Goal: Transaction & Acquisition: Purchase product/service

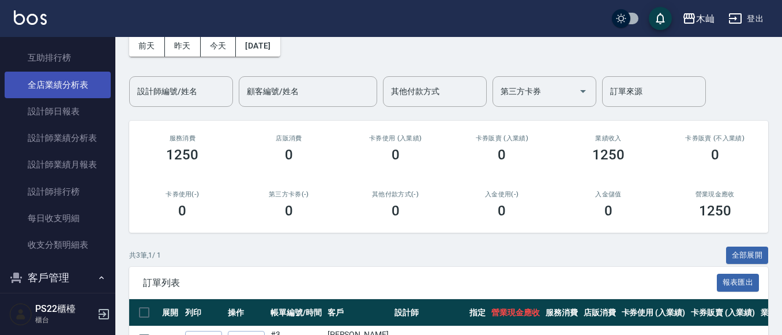
scroll to position [519, 0]
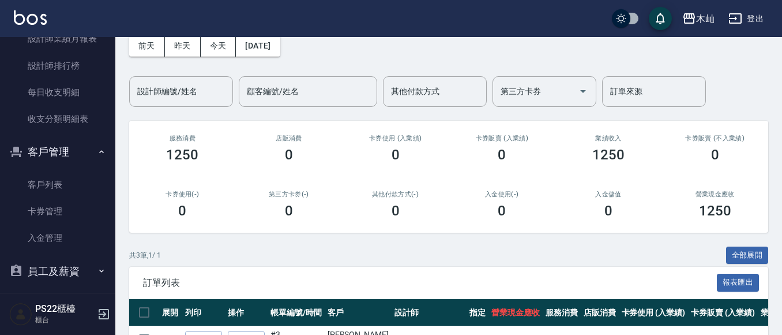
click at [61, 181] on link "客戶列表" at bounding box center [58, 184] width 106 height 27
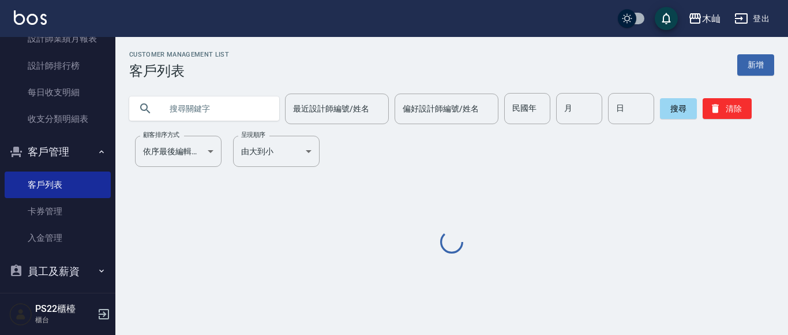
click at [217, 111] on input "text" at bounding box center [216, 108] width 108 height 31
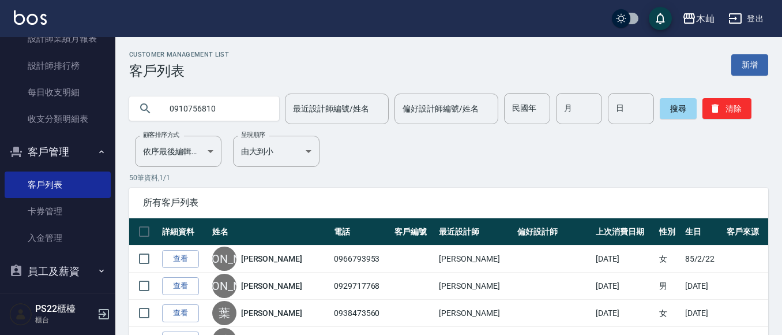
type input "0910756810"
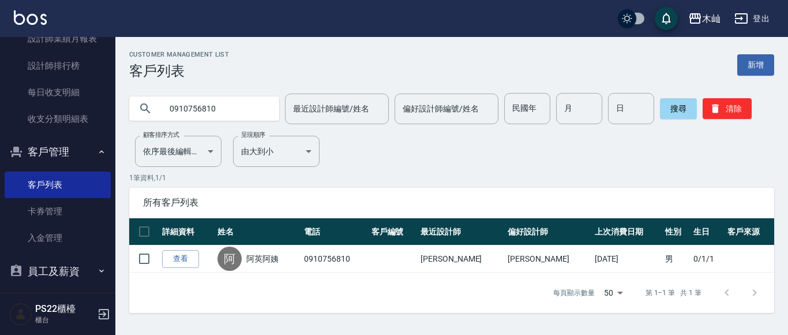
click at [202, 111] on input "0910756810" at bounding box center [216, 108] width 108 height 31
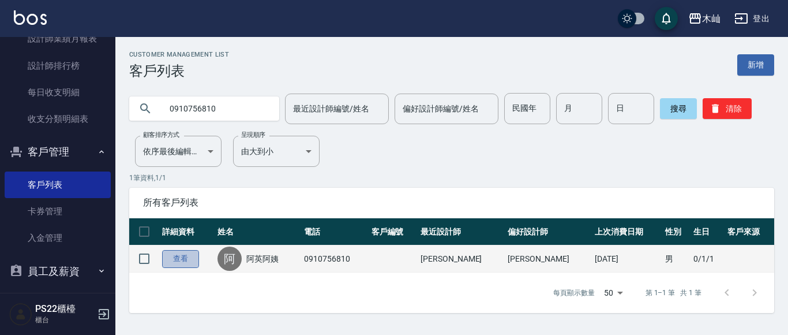
click at [170, 265] on link "查看" at bounding box center [180, 259] width 37 height 18
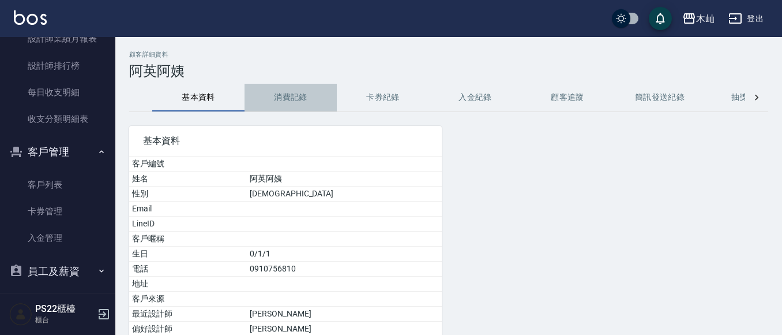
click at [276, 99] on button "消費記錄" at bounding box center [291, 98] width 92 height 28
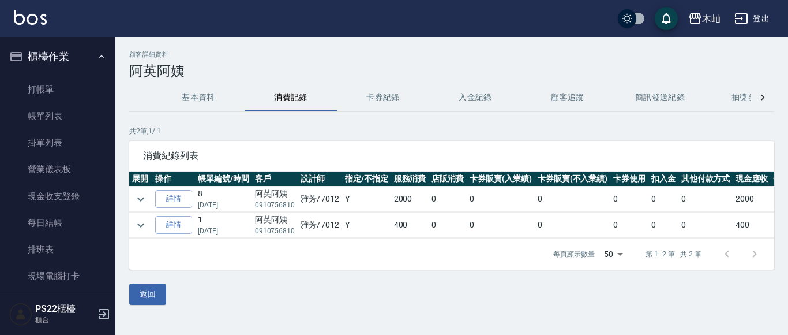
click at [288, 204] on p "0910756810" at bounding box center [275, 205] width 40 height 10
click at [287, 204] on p "0910756810" at bounding box center [275, 205] width 40 height 10
copy p "0910756810"
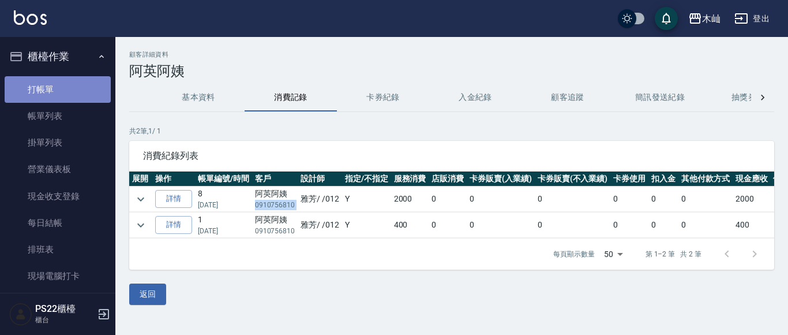
click at [67, 89] on link "打帳單" at bounding box center [58, 89] width 106 height 27
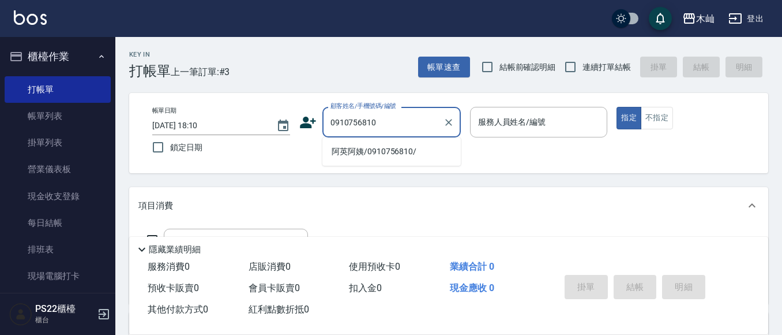
click at [369, 151] on li "阿英阿姨/0910756810/" at bounding box center [391, 151] width 138 height 19
type input "阿英阿姨/0910756810/"
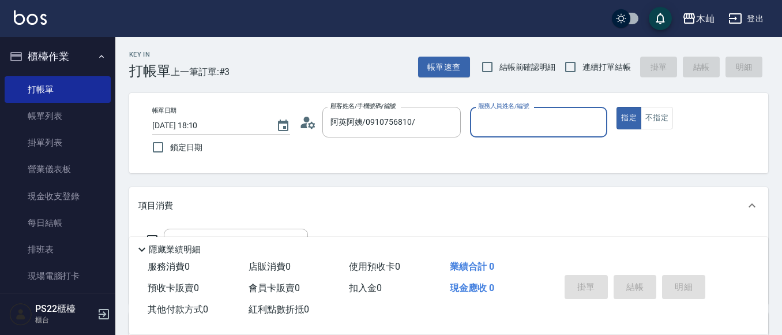
type input "雅芳-012"
click at [306, 125] on icon at bounding box center [304, 125] width 7 height 5
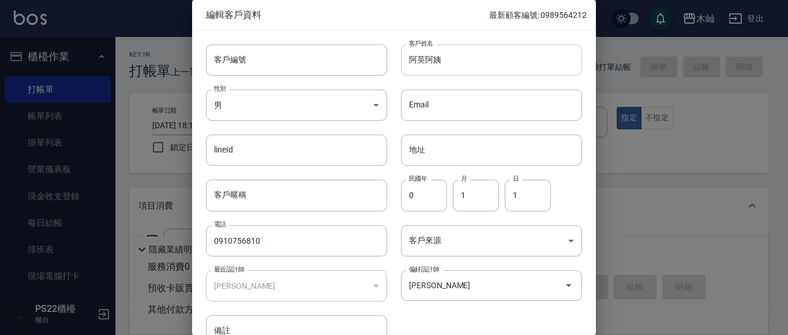
click at [423, 62] on input "阿英阿姨" at bounding box center [491, 59] width 181 height 31
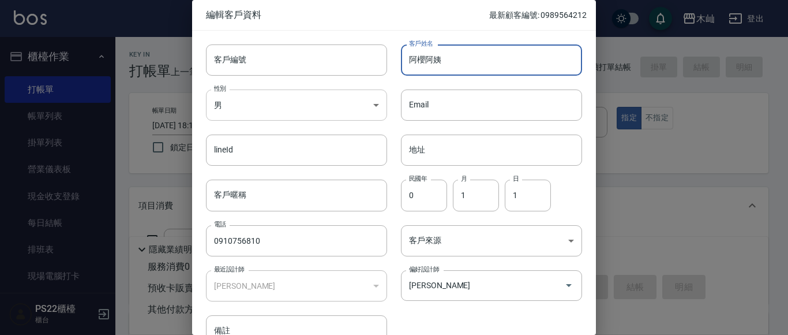
type input "阿櫻阿姨"
click at [367, 100] on body "木屾 登出 櫃檯作業 打帳單 帳單列表 掛單列表 營業儀表板 現金收支登錄 每日結帳 排班表 現場電腦打卡 預約管理 預約管理 單日預約紀錄 單週預約紀錄 報…" at bounding box center [394, 281] width 788 height 562
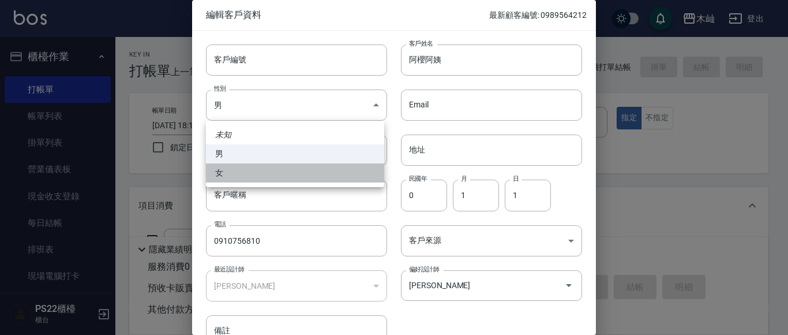
click at [316, 171] on li "女" at bounding box center [295, 172] width 178 height 19
type input "[DEMOGRAPHIC_DATA]"
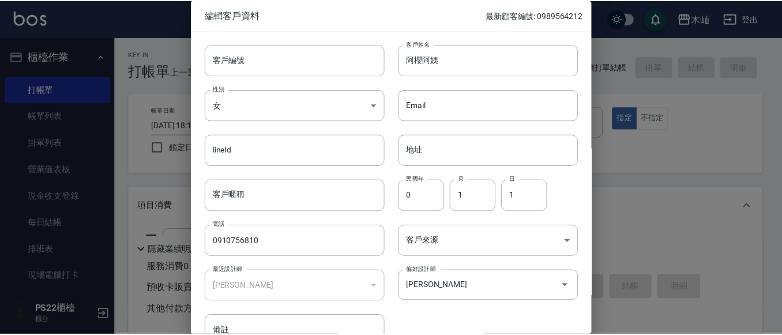
scroll to position [65, 0]
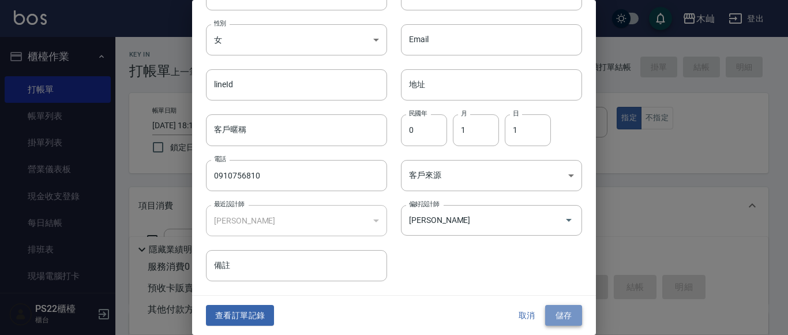
click at [557, 316] on button "儲存" at bounding box center [563, 315] width 37 height 21
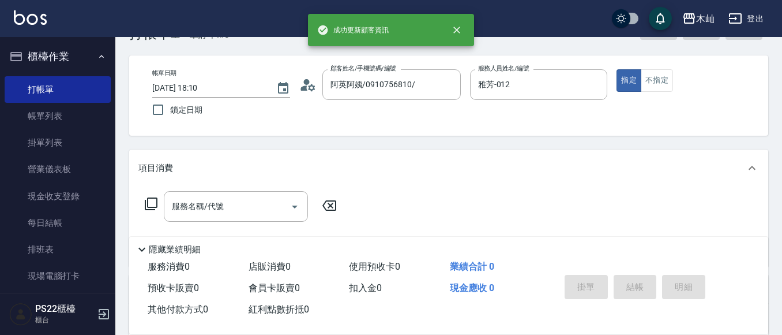
scroll to position [58, 0]
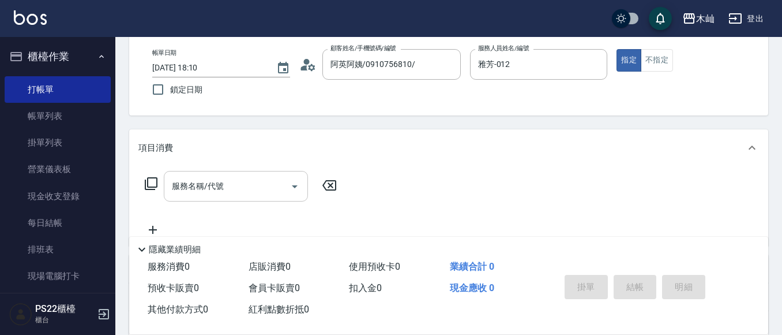
click at [268, 190] on input "服務名稱/代號" at bounding box center [227, 186] width 117 height 20
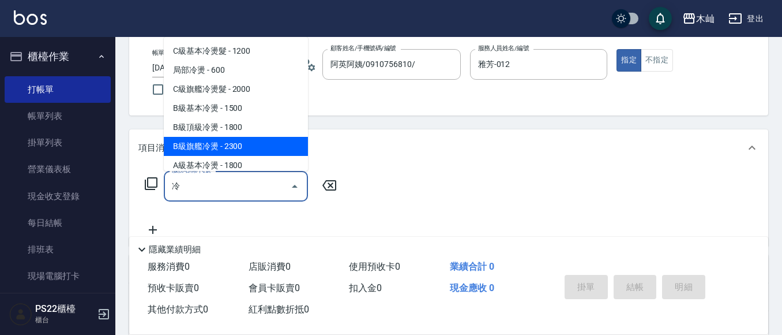
scroll to position [47, 0]
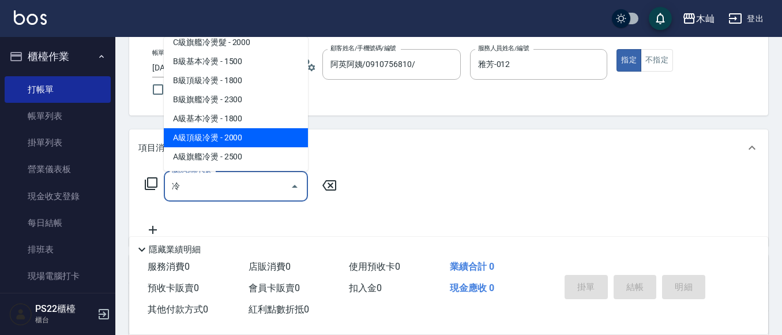
click at [267, 139] on span "A級頂級冷燙 - 2000" at bounding box center [236, 137] width 144 height 19
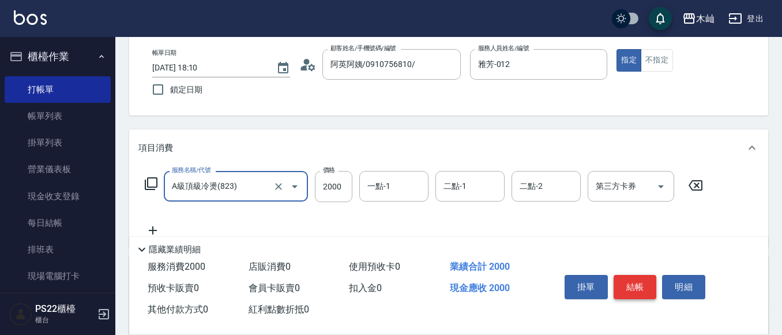
type input "A級頂級冷燙(823)"
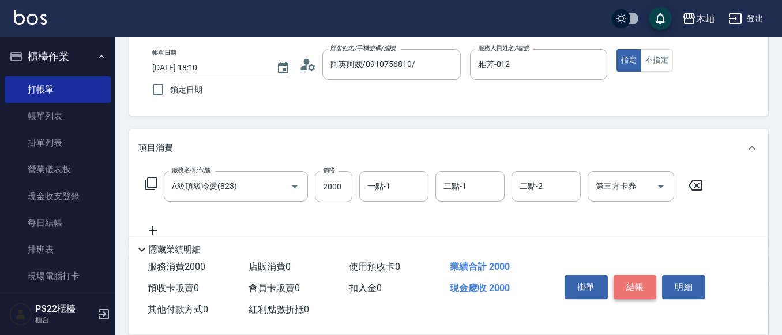
click at [624, 282] on button "結帳" at bounding box center [635, 287] width 43 height 24
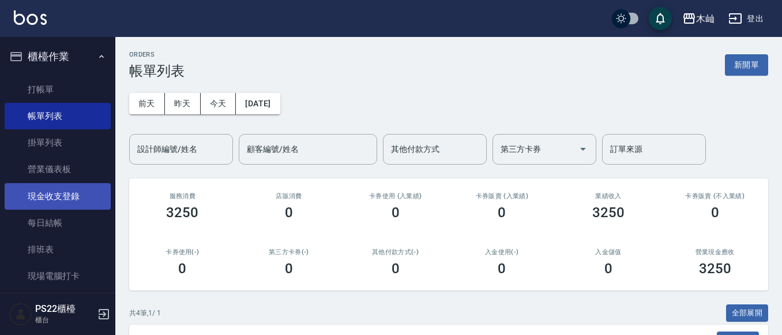
click at [84, 198] on link "現金收支登錄" at bounding box center [58, 196] width 106 height 27
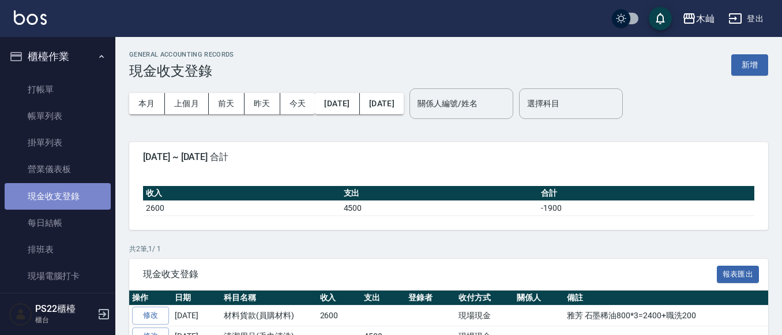
click at [79, 192] on link "現金收支登錄" at bounding box center [58, 196] width 106 height 27
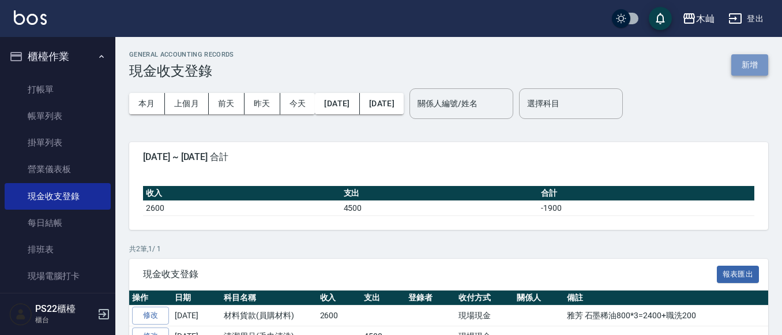
click at [752, 67] on button "新增" at bounding box center [750, 64] width 37 height 21
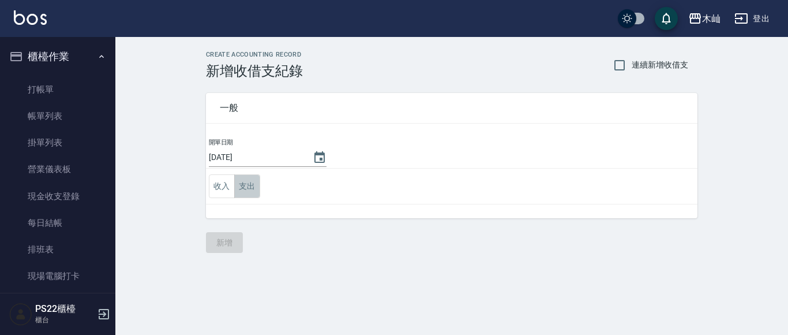
click at [247, 185] on button "支出" at bounding box center [247, 186] width 26 height 24
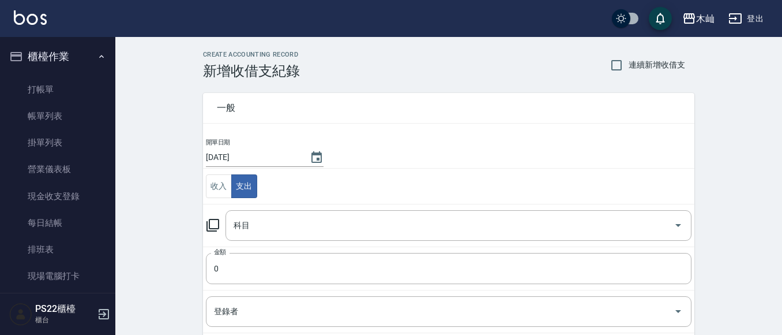
click at [217, 219] on icon at bounding box center [213, 225] width 14 height 14
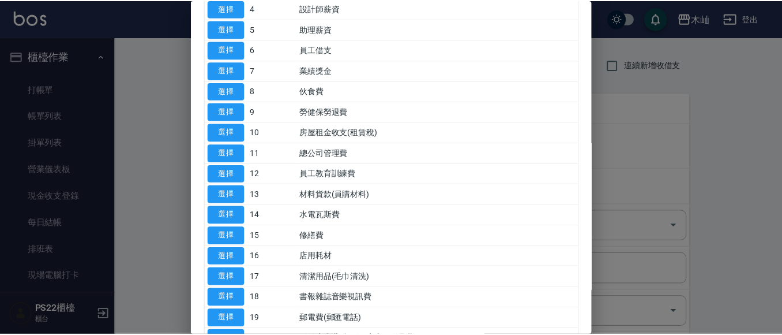
scroll to position [173, 0]
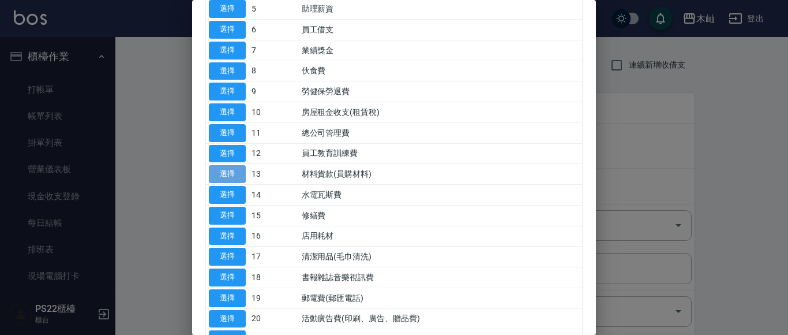
click at [235, 176] on button "選擇" at bounding box center [227, 174] width 37 height 18
type input "13 材料貨款(員購材料)"
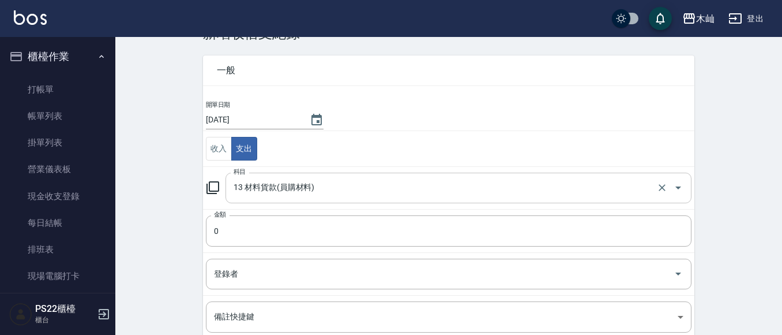
scroll to position [58, 0]
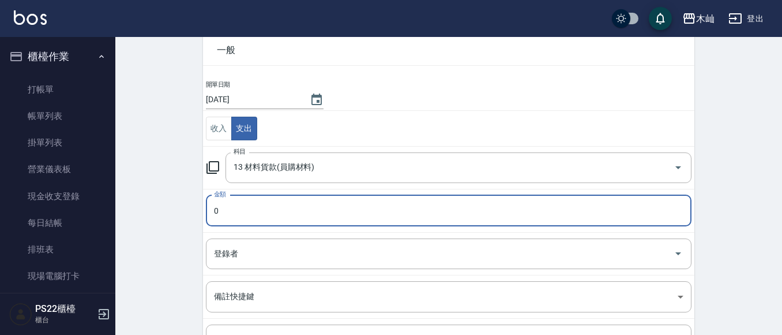
click at [284, 213] on input "0" at bounding box center [449, 210] width 486 height 31
type input "200"
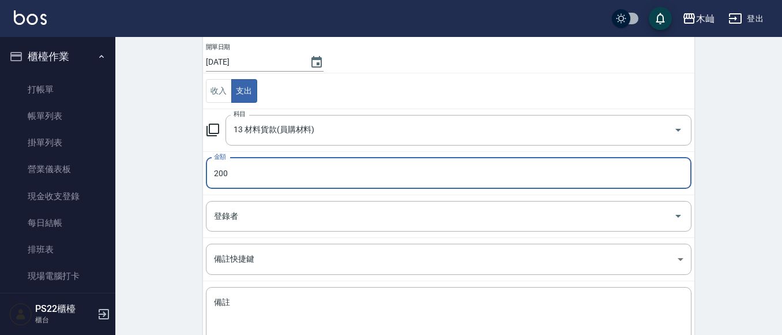
scroll to position [115, 0]
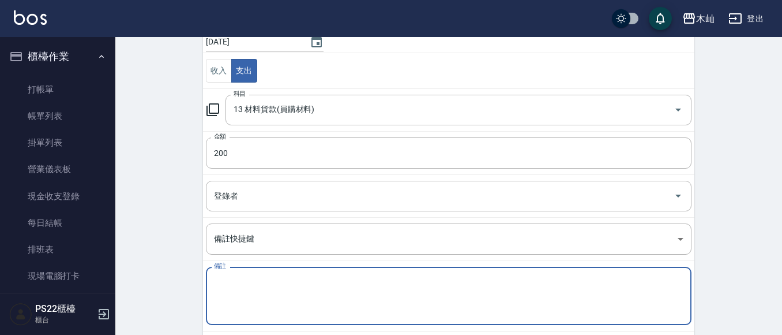
click at [261, 286] on textarea "備註" at bounding box center [449, 295] width 470 height 39
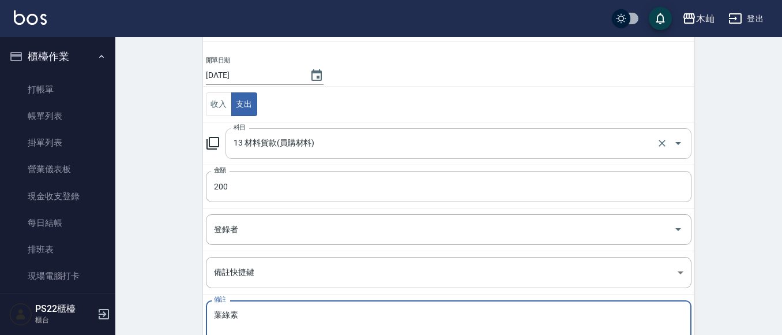
scroll to position [175, 0]
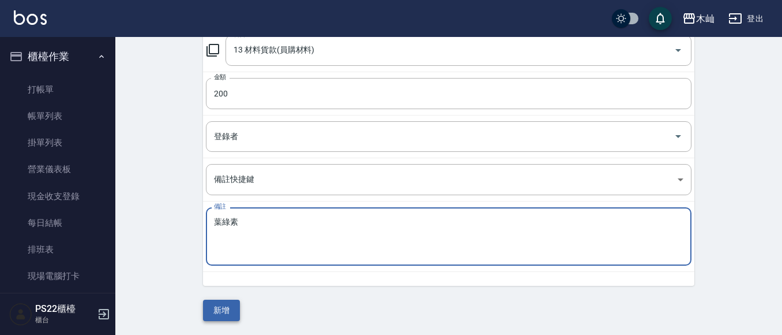
type textarea "葉綠素"
click at [223, 310] on button "新增" at bounding box center [221, 309] width 37 height 21
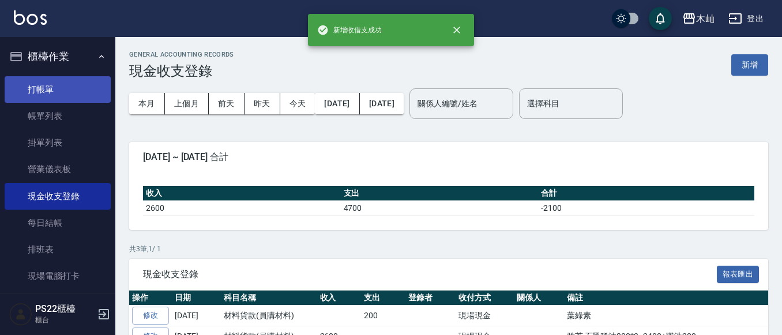
click at [87, 81] on link "打帳單" at bounding box center [58, 89] width 106 height 27
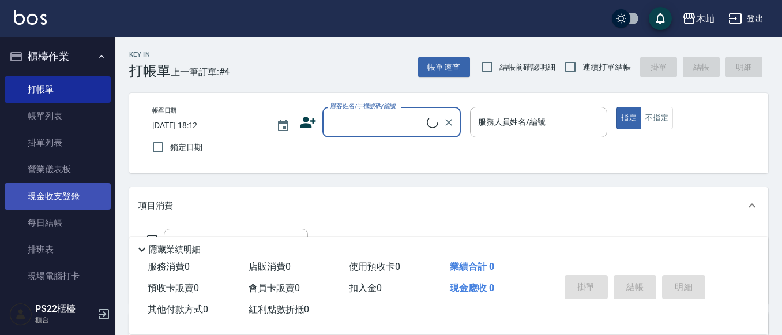
click at [82, 197] on link "現金收支登錄" at bounding box center [58, 196] width 106 height 27
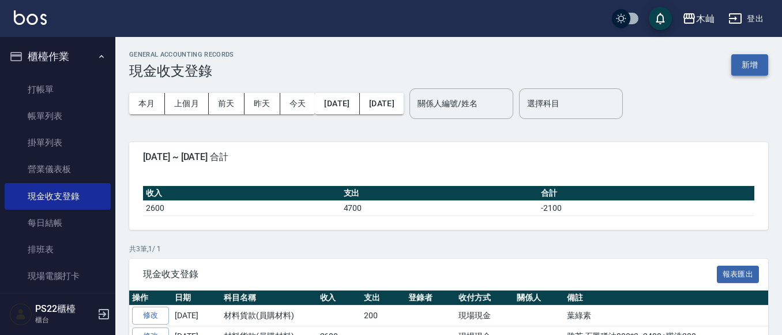
click at [762, 69] on button "新增" at bounding box center [750, 64] width 37 height 21
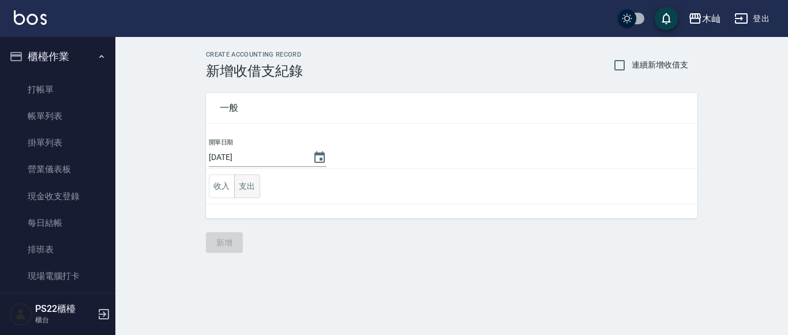
click at [243, 187] on button "支出" at bounding box center [247, 186] width 26 height 24
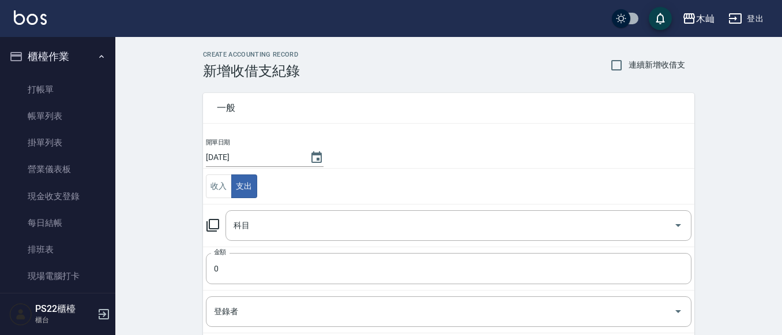
click at [217, 226] on icon at bounding box center [213, 225] width 14 height 14
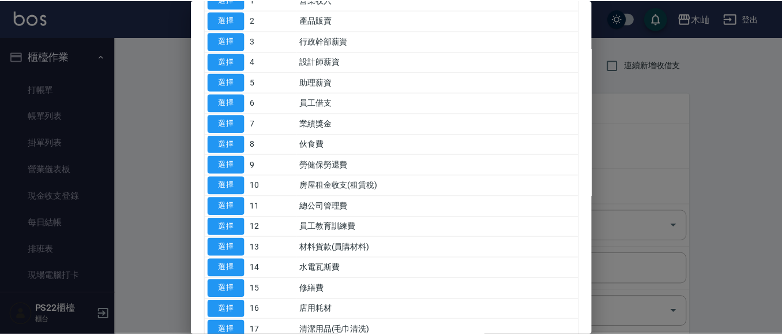
scroll to position [115, 0]
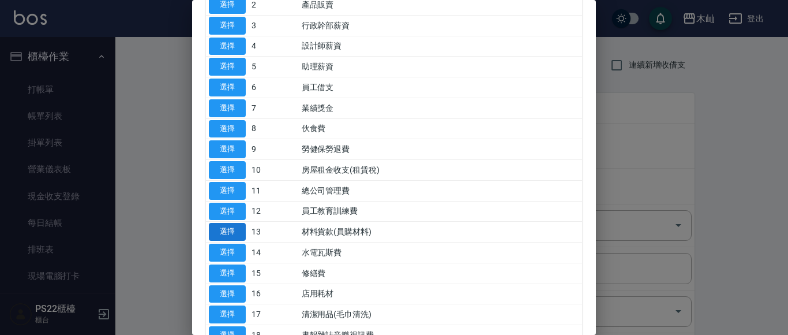
click at [217, 235] on button "選擇" at bounding box center [227, 232] width 37 height 18
type input "13 材料貨款(員購材料)"
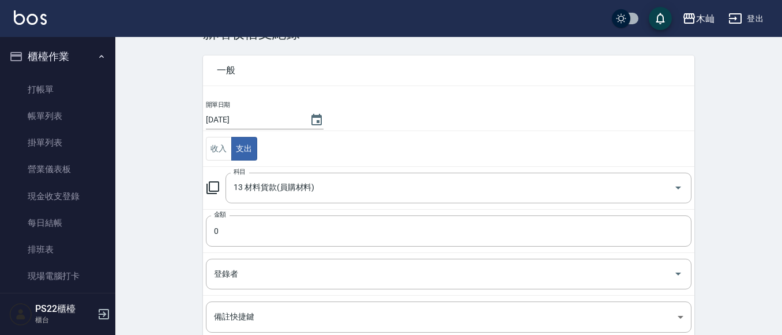
scroll to position [58, 0]
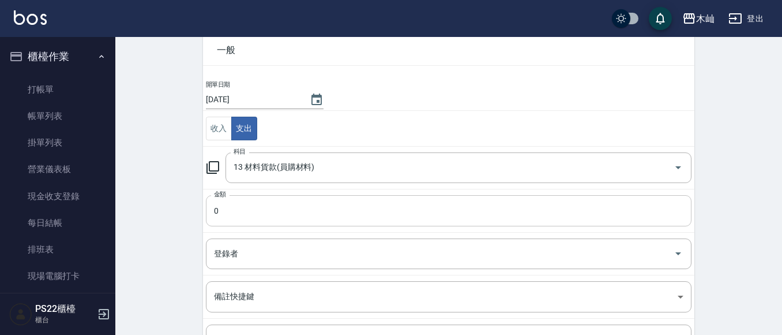
click at [234, 216] on input "0" at bounding box center [449, 210] width 486 height 31
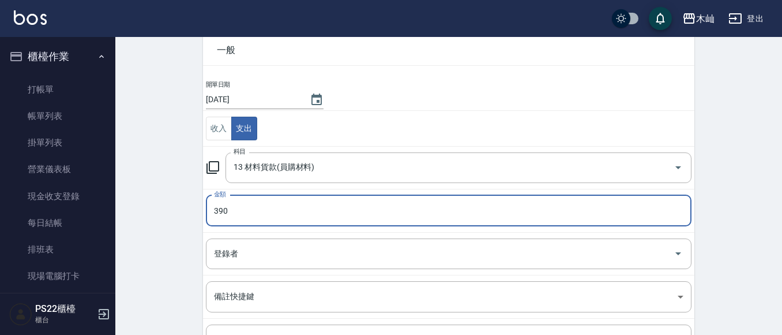
type input "390"
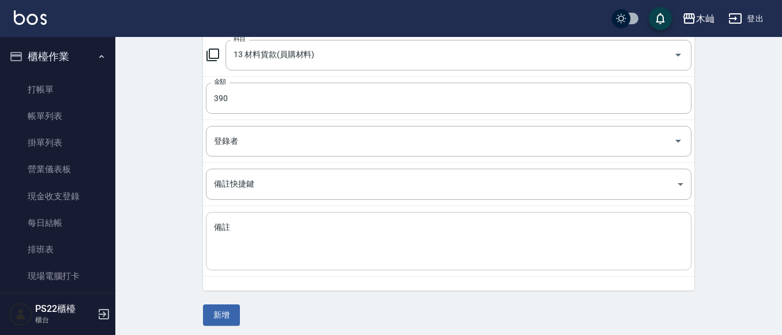
scroll to position [173, 0]
click at [284, 246] on textarea "備註" at bounding box center [449, 238] width 470 height 39
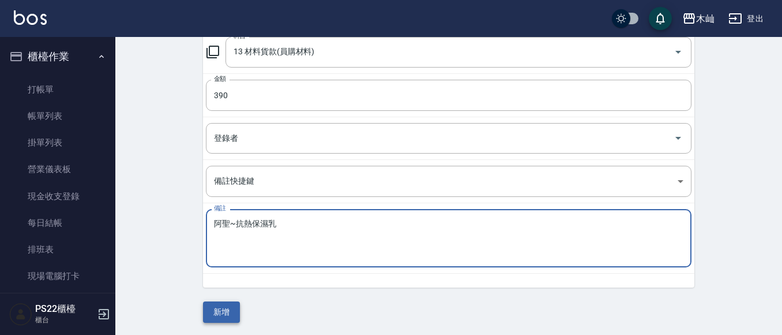
type textarea "阿聖~抗熱保濕乳"
click at [216, 320] on button "新增" at bounding box center [221, 311] width 37 height 21
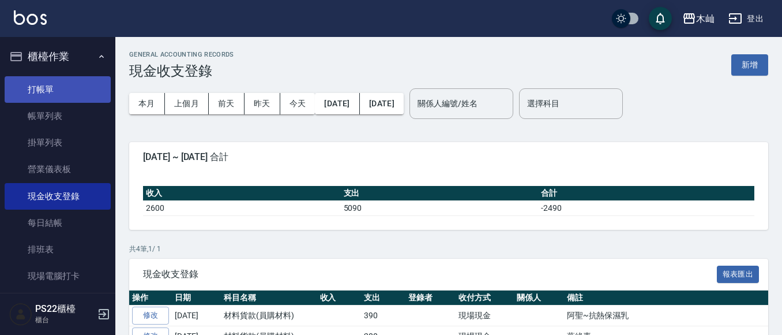
click at [63, 88] on link "打帳單" at bounding box center [58, 89] width 106 height 27
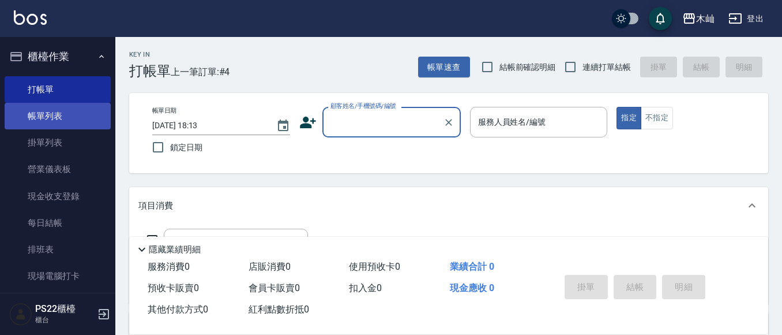
click at [82, 121] on link "帳單列表" at bounding box center [58, 116] width 106 height 27
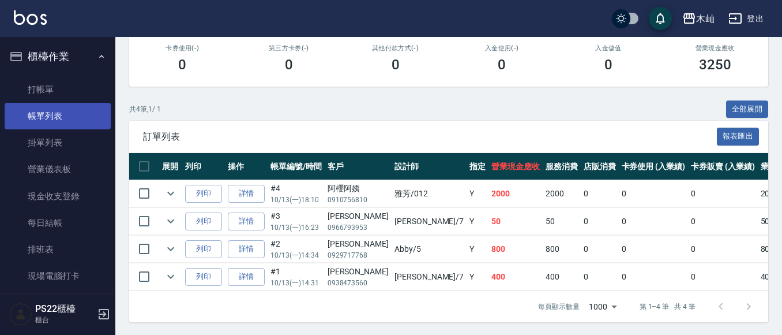
scroll to position [215, 0]
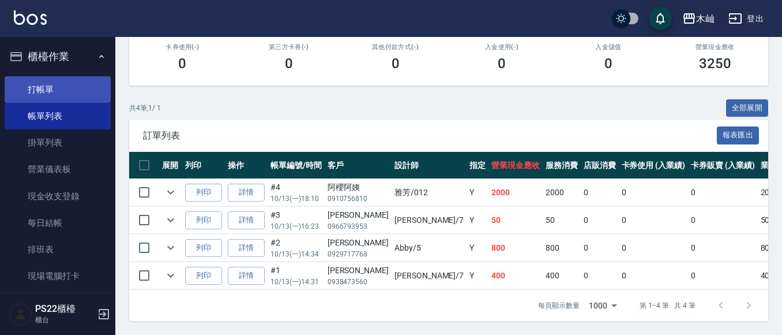
click at [88, 93] on link "打帳單" at bounding box center [58, 89] width 106 height 27
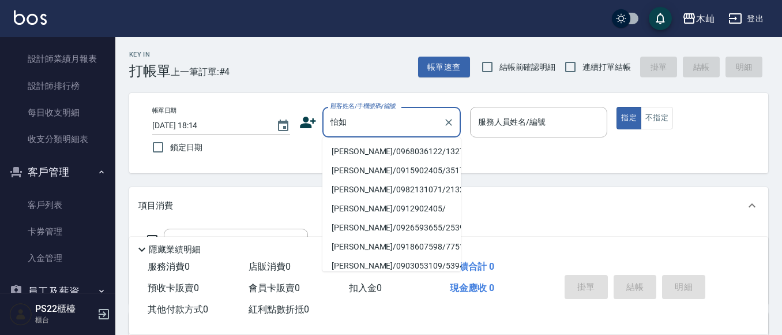
scroll to position [519, 0]
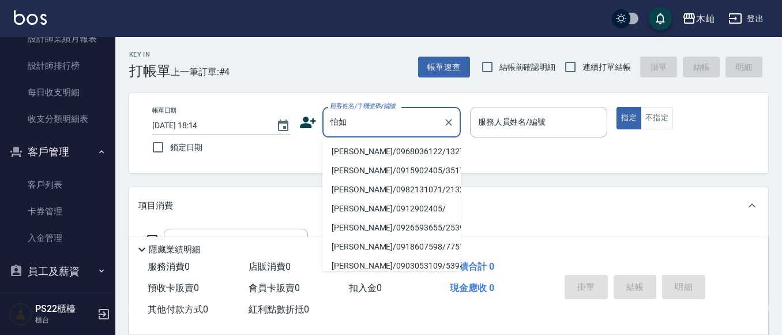
type input "怡如"
click at [78, 178] on link "客戶列表" at bounding box center [58, 184] width 106 height 27
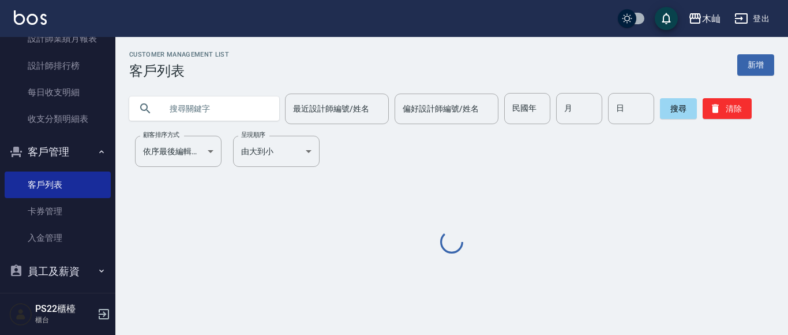
click at [237, 108] on input "text" at bounding box center [216, 108] width 108 height 31
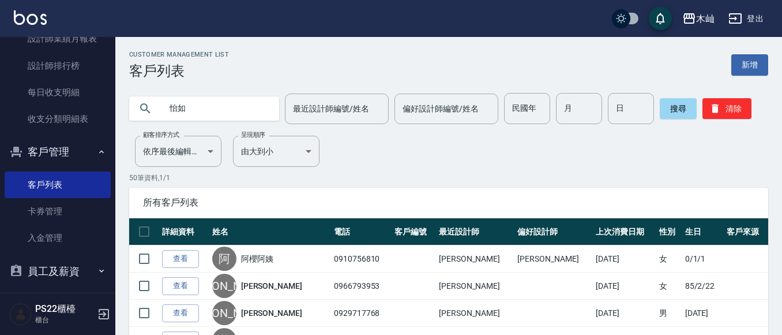
type input "怡如"
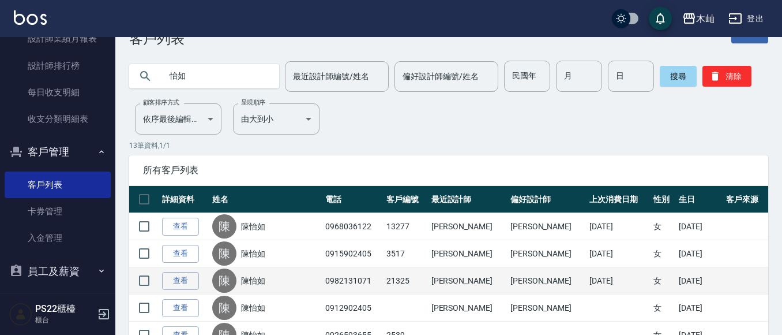
scroll to position [58, 0]
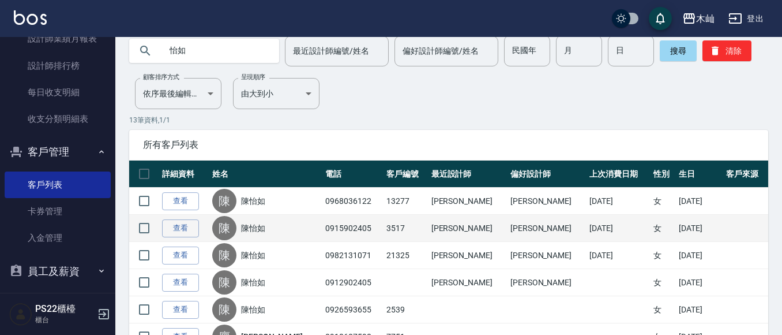
click at [327, 230] on td "0915902405" at bounding box center [352, 228] width 61 height 27
copy td "0915902405"
click at [183, 229] on link "查看" at bounding box center [180, 228] width 37 height 18
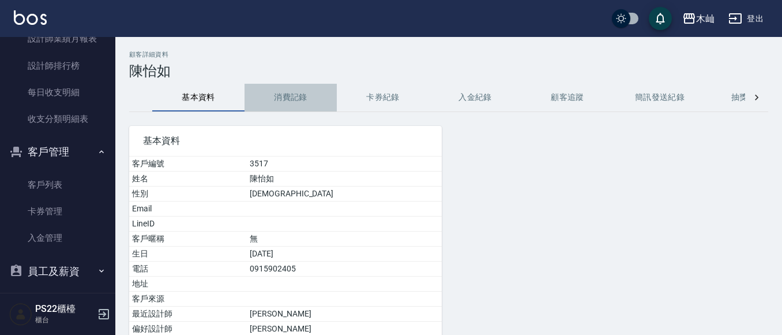
click at [287, 103] on button "消費記錄" at bounding box center [291, 98] width 92 height 28
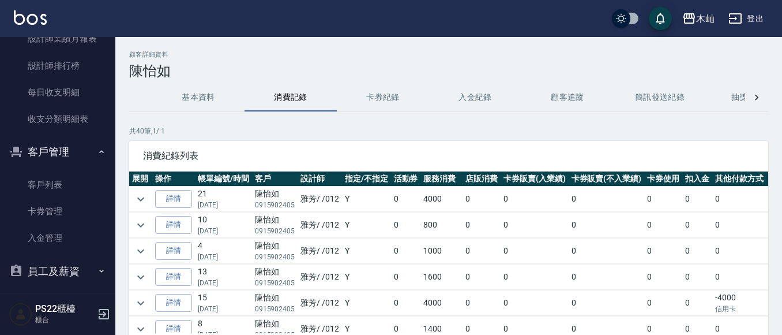
click at [130, 198] on td at bounding box center [140, 198] width 23 height 25
click at [142, 201] on icon "expand row" at bounding box center [141, 199] width 14 height 14
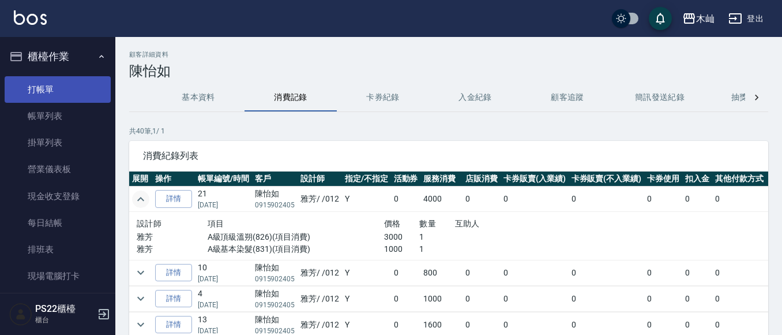
click at [71, 92] on link "打帳單" at bounding box center [58, 89] width 106 height 27
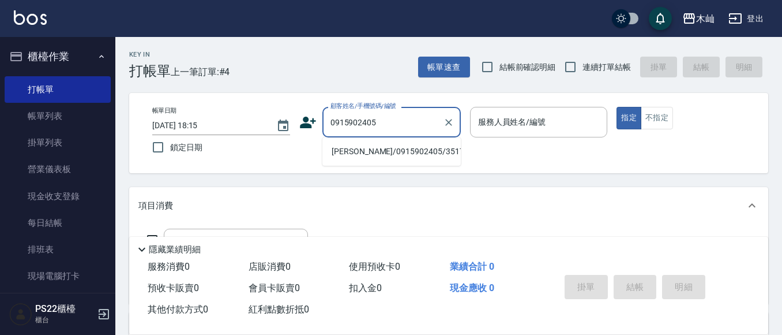
click at [402, 151] on li "[PERSON_NAME]/0915902405/3517" at bounding box center [391, 151] width 138 height 19
type input "[PERSON_NAME]/0915902405/3517"
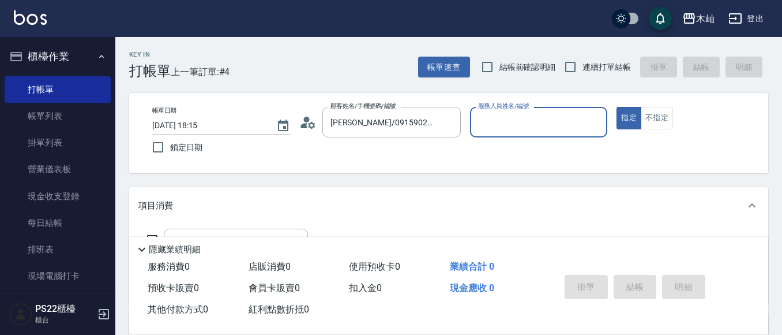
type input "雅芳-012"
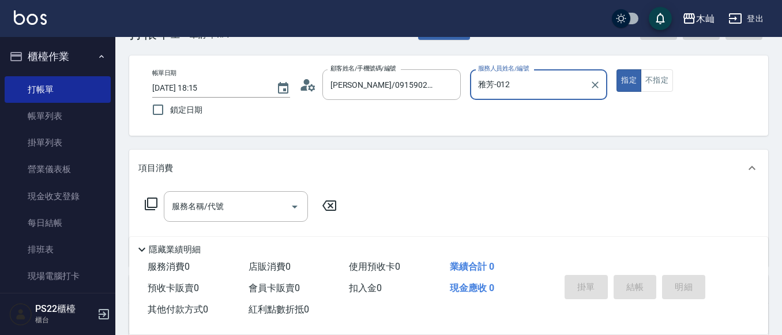
scroll to position [58, 0]
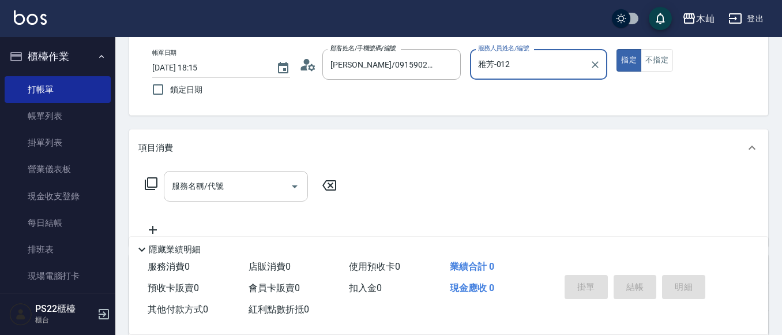
click at [198, 187] on div "服務名稱/代號 服務名稱/代號" at bounding box center [236, 186] width 144 height 31
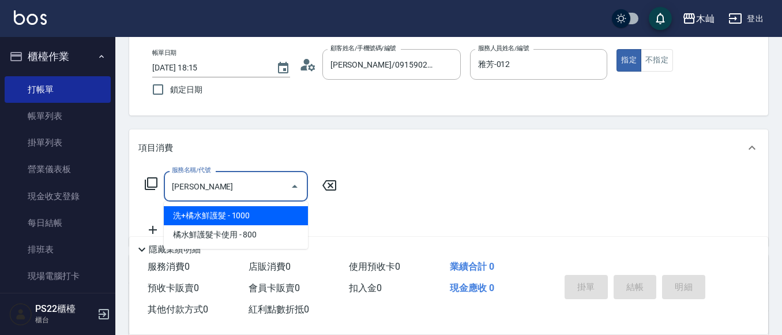
click at [295, 215] on span "洗+橘水鮮護髮 - 1000" at bounding box center [236, 215] width 144 height 19
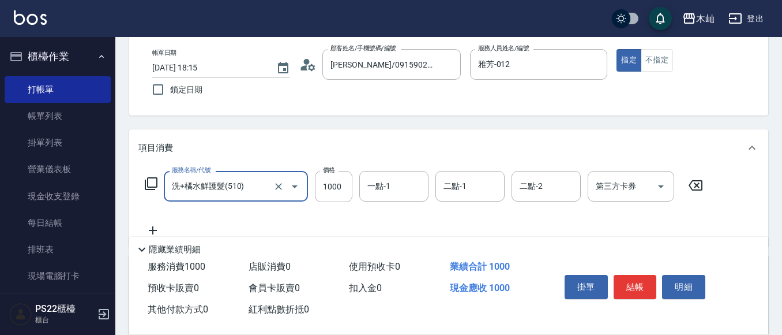
scroll to position [115, 0]
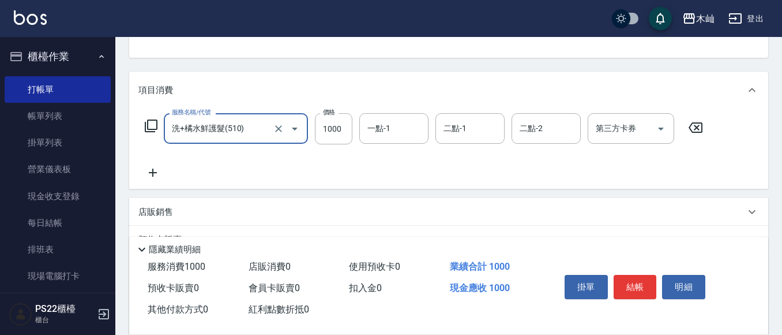
type input "洗+橘水鮮護髮(510)"
click at [147, 170] on icon at bounding box center [152, 173] width 29 height 14
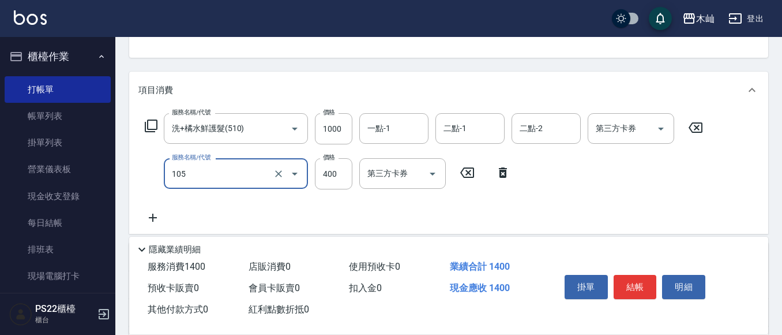
type input "A級單剪(105)"
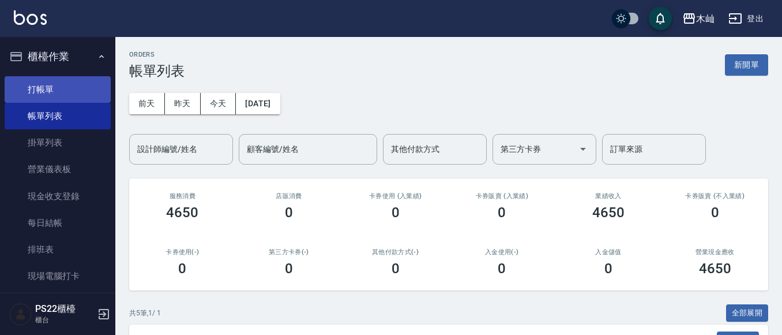
click at [84, 97] on link "打帳單" at bounding box center [58, 89] width 106 height 27
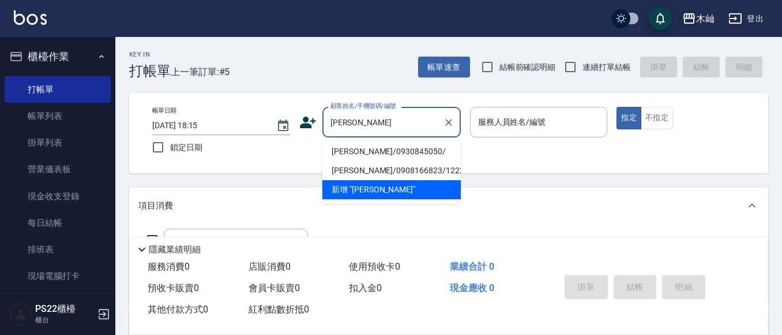
scroll to position [58, 0]
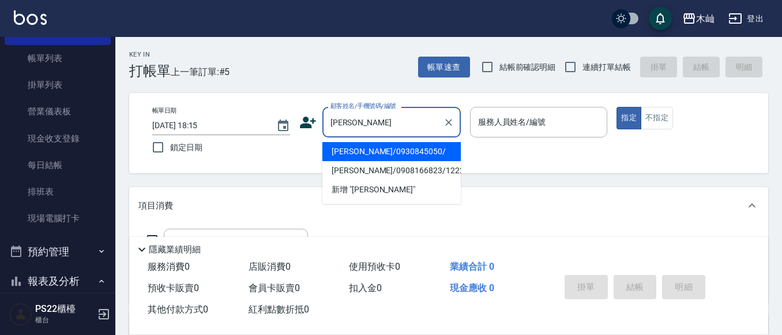
drag, startPoint x: 408, startPoint y: 146, endPoint x: 417, endPoint y: 156, distance: 12.7
click at [408, 146] on li "[PERSON_NAME]/0930845050/" at bounding box center [391, 151] width 138 height 19
type input "[PERSON_NAME]/0930845050/"
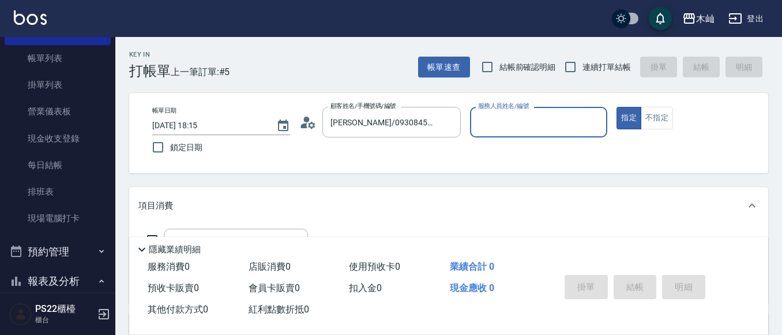
type input "[PERSON_NAME]-7"
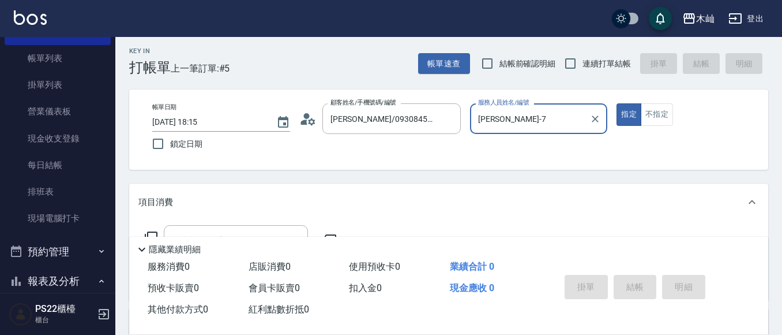
scroll to position [115, 0]
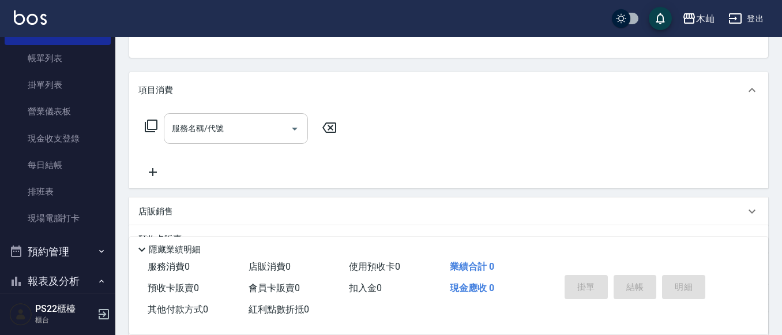
click at [269, 125] on input "服務名稱/代號" at bounding box center [227, 128] width 117 height 20
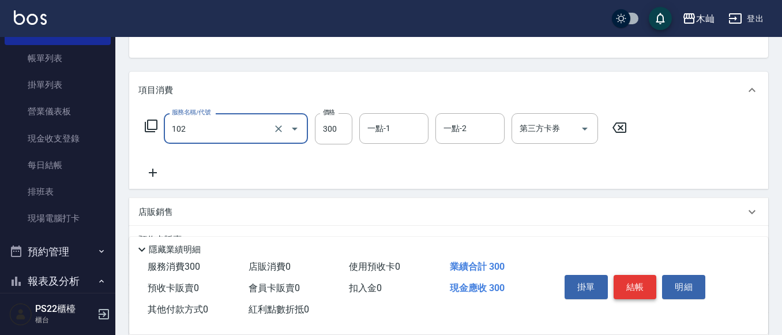
type input "精油洗髮(102)"
click at [642, 285] on button "結帳" at bounding box center [635, 287] width 43 height 24
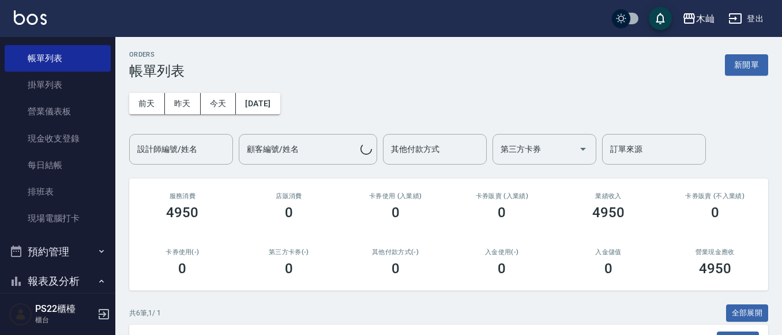
click at [180, 109] on button "昨天" at bounding box center [183, 103] width 36 height 21
click at [225, 101] on button "今天" at bounding box center [219, 103] width 36 height 21
click at [189, 140] on input "設計師編號/姓名" at bounding box center [180, 149] width 93 height 20
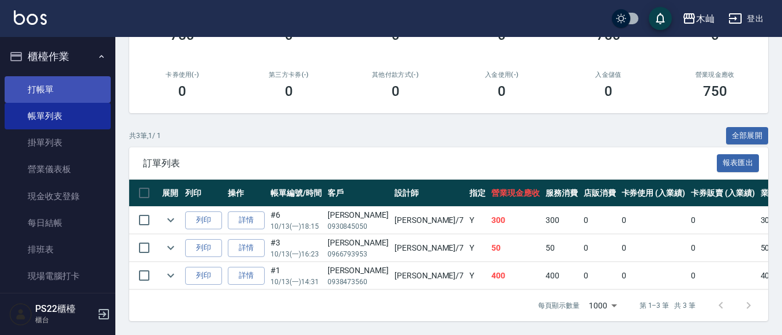
type input "[PERSON_NAME]-7"
click at [61, 82] on link "打帳單" at bounding box center [58, 89] width 106 height 27
